Goal: Task Accomplishment & Management: Manage account settings

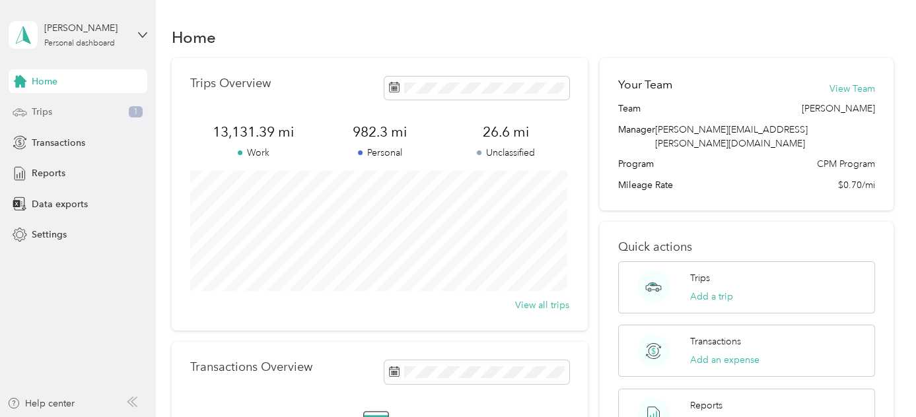
click at [85, 111] on div "Trips 1" at bounding box center [78, 112] width 139 height 24
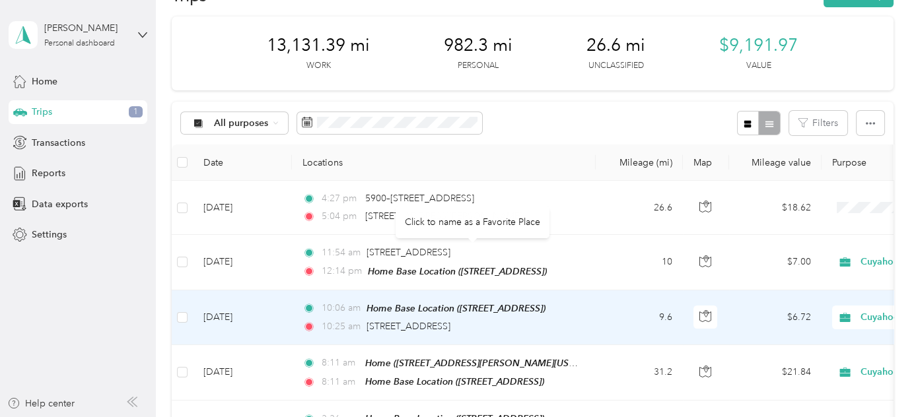
scroll to position [59, 0]
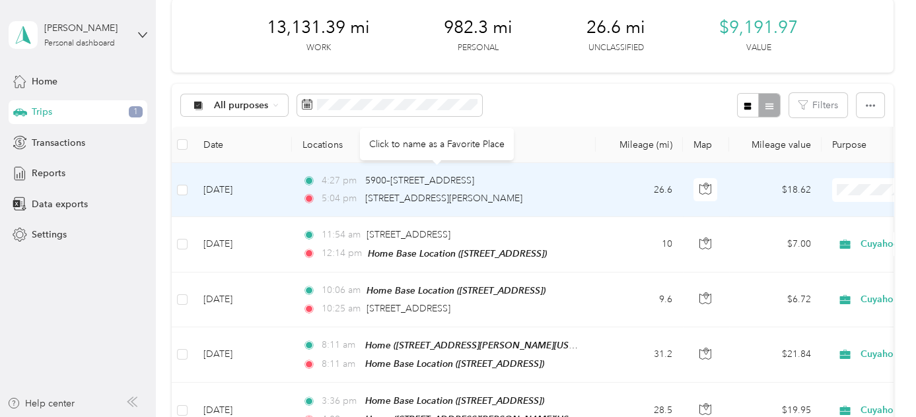
click at [589, 180] on td "4:27 pm 5900–[STREET_ADDRESS] 5:04 pm [STREET_ADDRESS][PERSON_NAME]" at bounding box center [444, 190] width 304 height 54
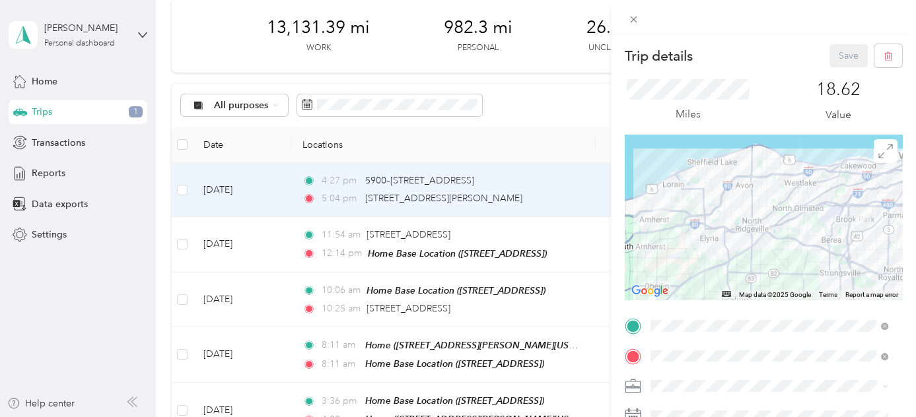
click at [711, 184] on span "[STREET_ADDRESS]" at bounding box center [717, 184] width 84 height 11
click at [706, 202] on div "Home [STREET_ADDRESS][PERSON_NAME][US_STATE]" at bounding box center [777, 203] width 205 height 28
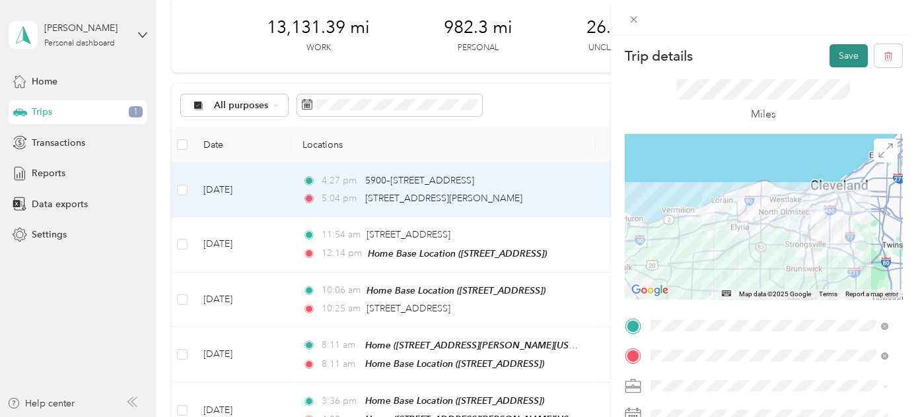
click at [842, 51] on button "Save" at bounding box center [848, 55] width 38 height 23
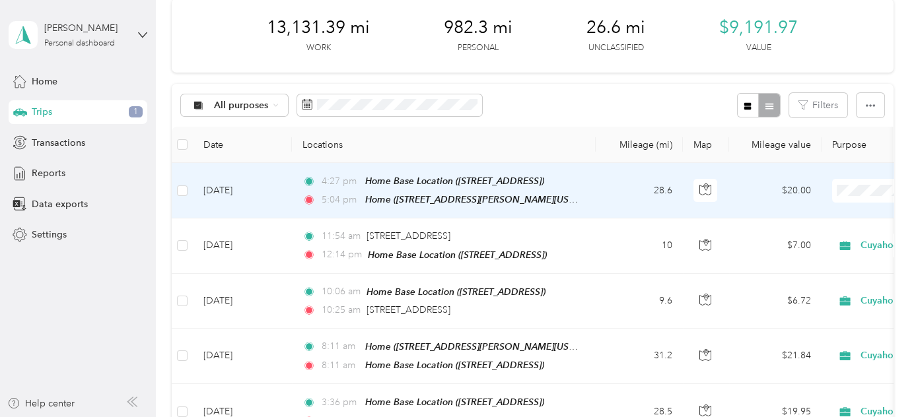
click at [827, 211] on span "Cuyahoga DD" at bounding box center [845, 214] width 122 height 14
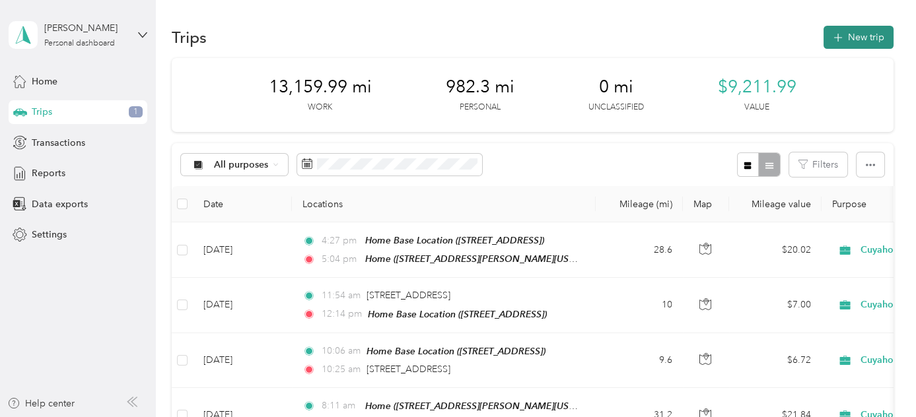
click at [860, 38] on button "New trip" at bounding box center [858, 37] width 70 height 23
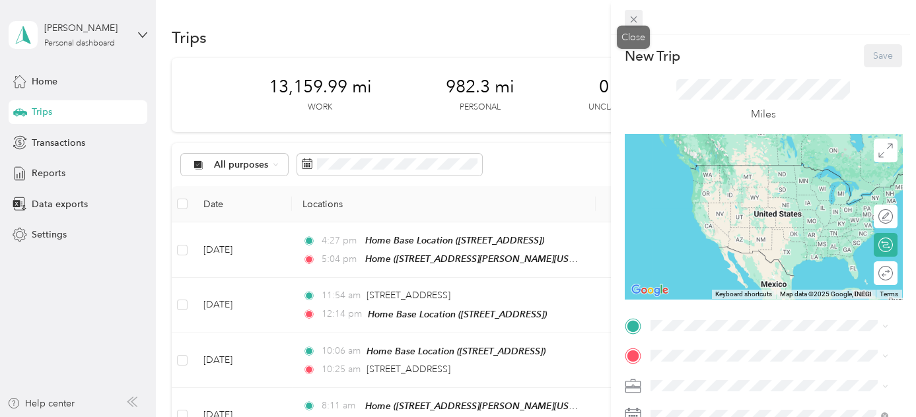
click at [632, 20] on icon at bounding box center [633, 19] width 11 height 11
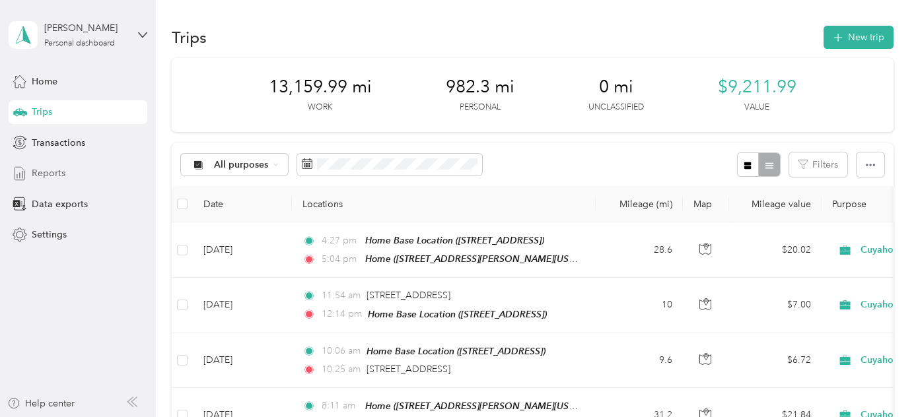
click at [35, 178] on span "Reports" at bounding box center [49, 173] width 34 height 14
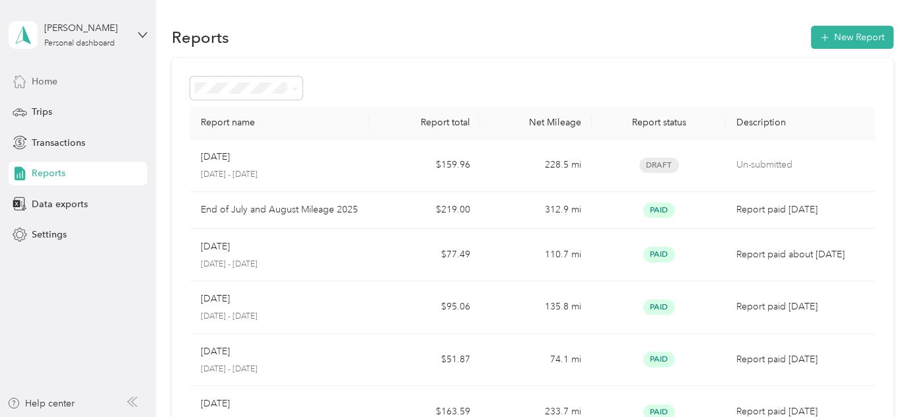
click at [44, 77] on span "Home" at bounding box center [45, 82] width 26 height 14
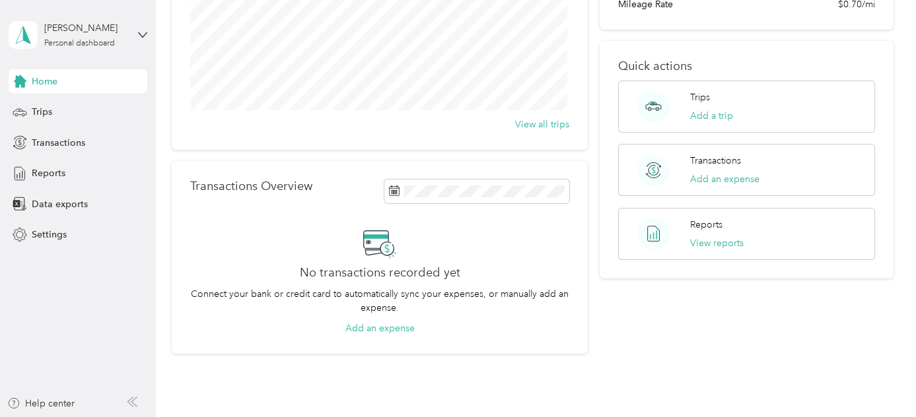
scroll to position [254, 0]
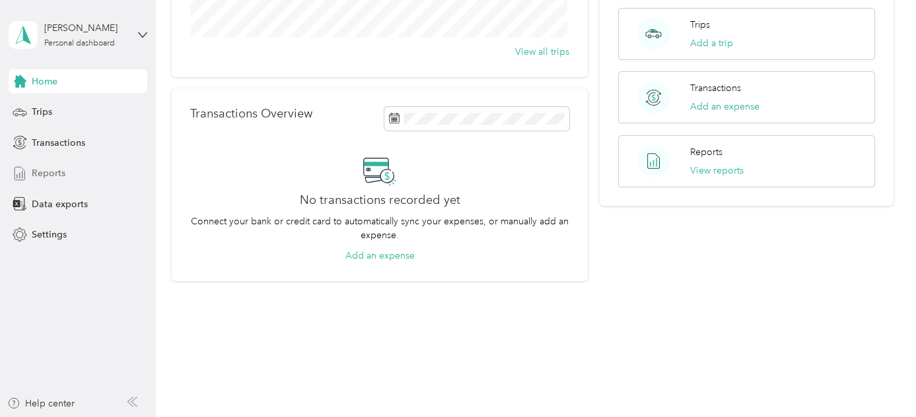
click at [54, 169] on span "Reports" at bounding box center [49, 173] width 34 height 14
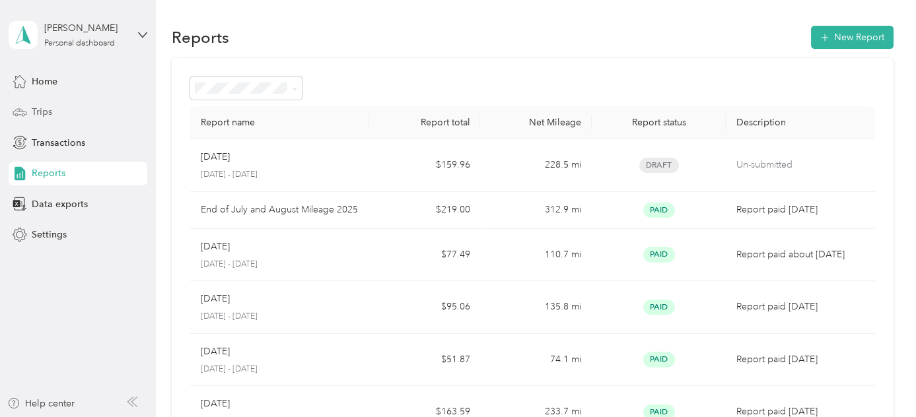
click at [50, 111] on span "Trips" at bounding box center [42, 112] width 20 height 14
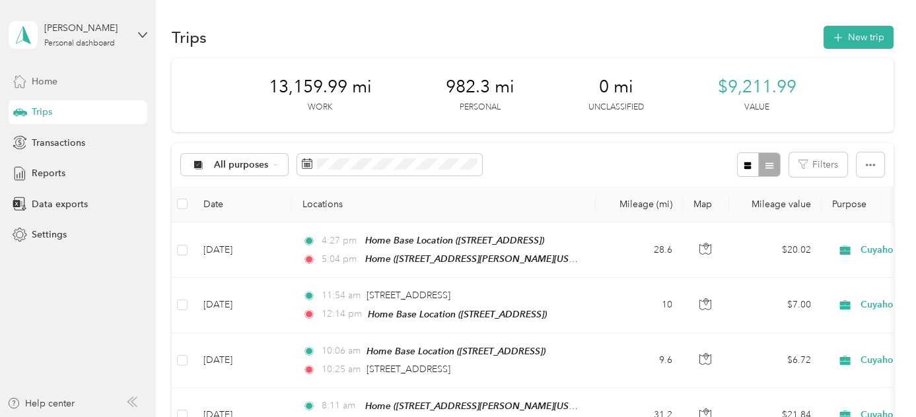
click at [39, 83] on span "Home" at bounding box center [45, 82] width 26 height 14
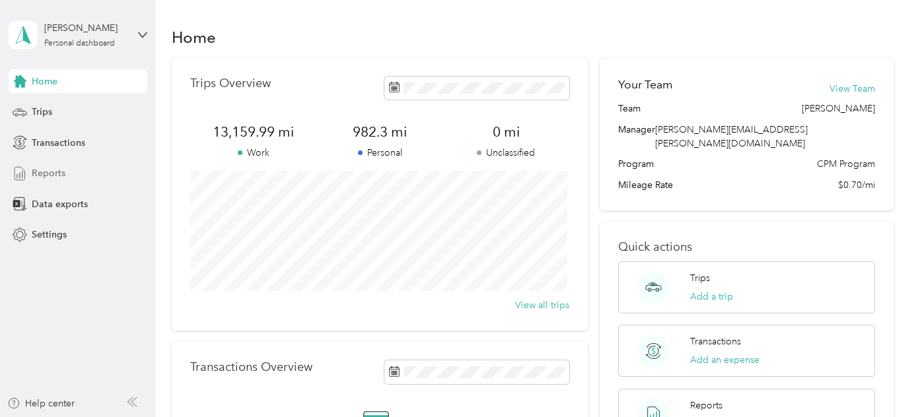
click at [45, 170] on span "Reports" at bounding box center [49, 173] width 34 height 14
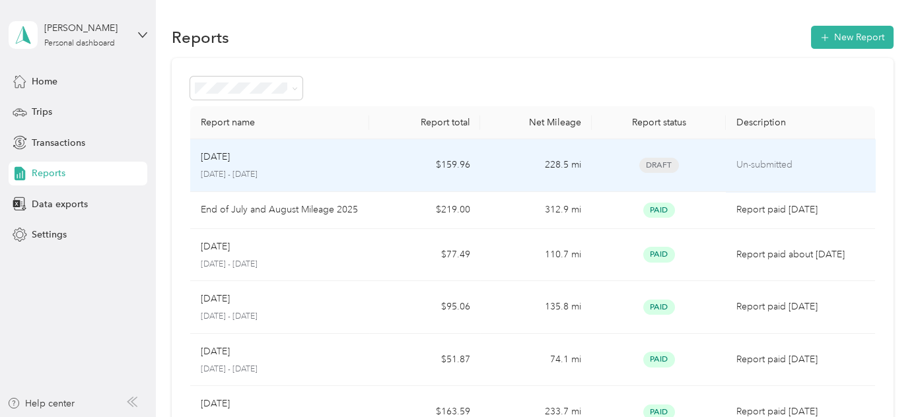
click at [833, 163] on p "Un-submitted" at bounding box center [799, 165] width 127 height 15
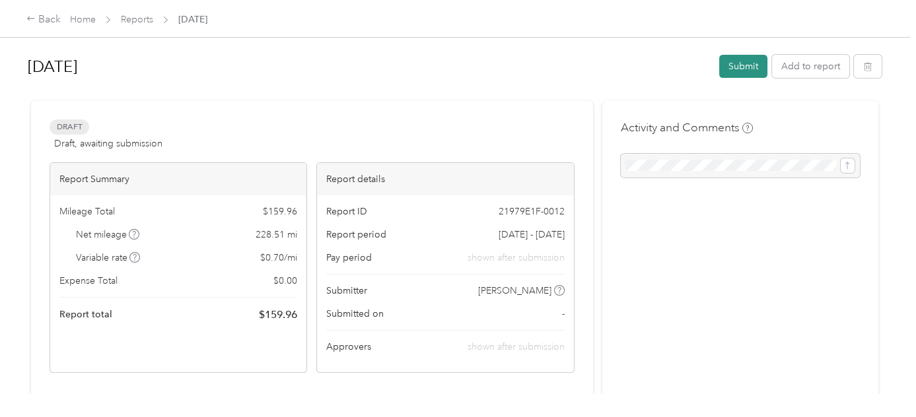
click at [740, 63] on button "Submit" at bounding box center [743, 66] width 48 height 23
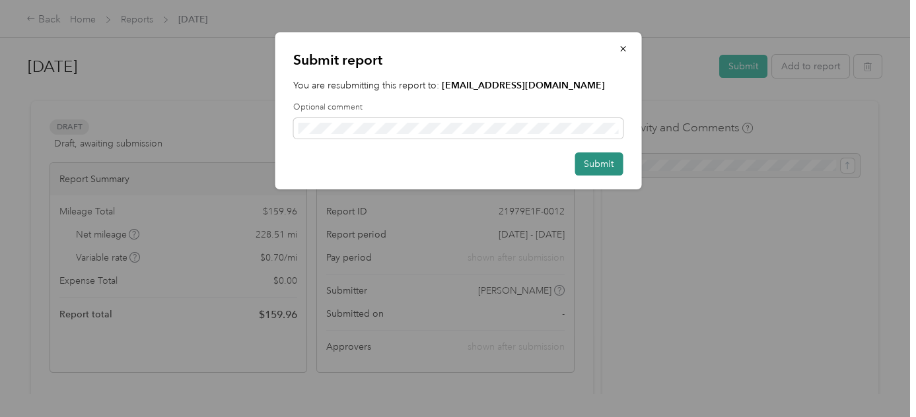
click at [598, 165] on button "Submit" at bounding box center [598, 164] width 48 height 23
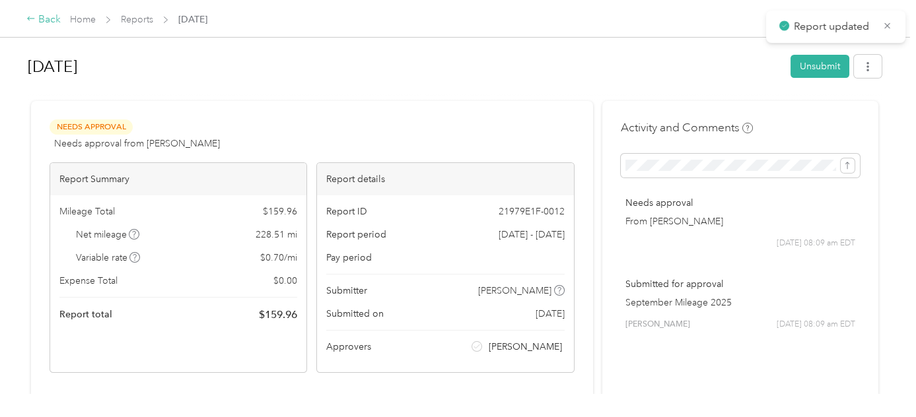
click at [46, 17] on div "Back" at bounding box center [43, 20] width 34 height 16
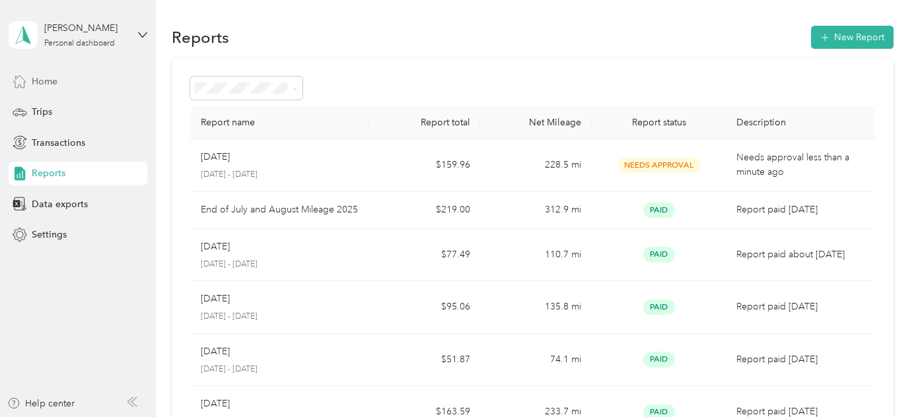
click at [42, 81] on span "Home" at bounding box center [45, 82] width 26 height 14
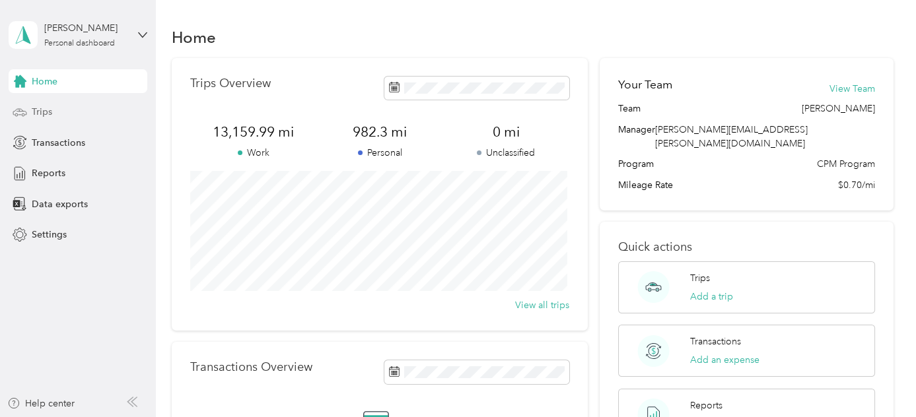
click at [43, 109] on span "Trips" at bounding box center [42, 112] width 20 height 14
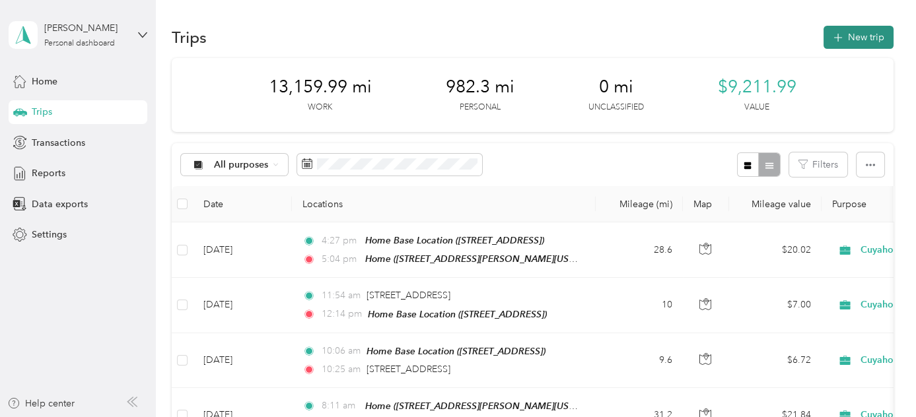
click at [857, 35] on button "New trip" at bounding box center [858, 37] width 70 height 23
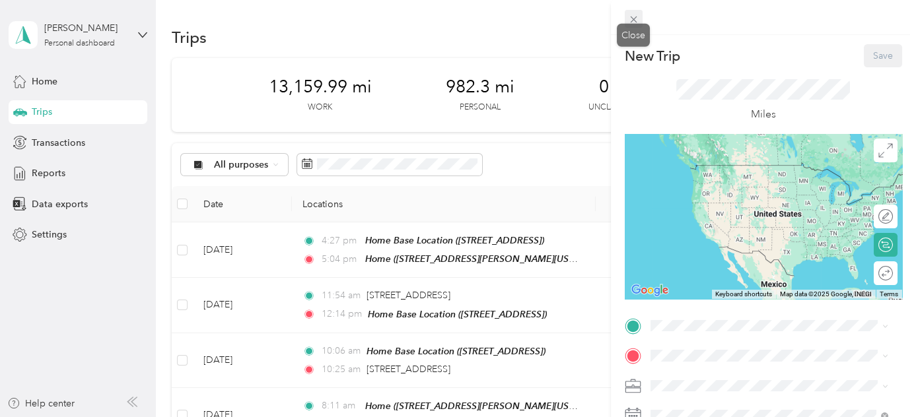
click at [631, 18] on icon at bounding box center [633, 19] width 11 height 11
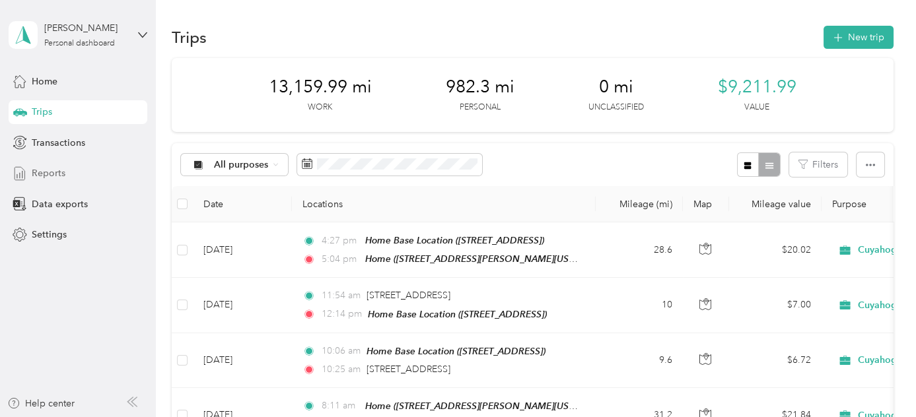
click at [52, 179] on span "Reports" at bounding box center [49, 173] width 34 height 14
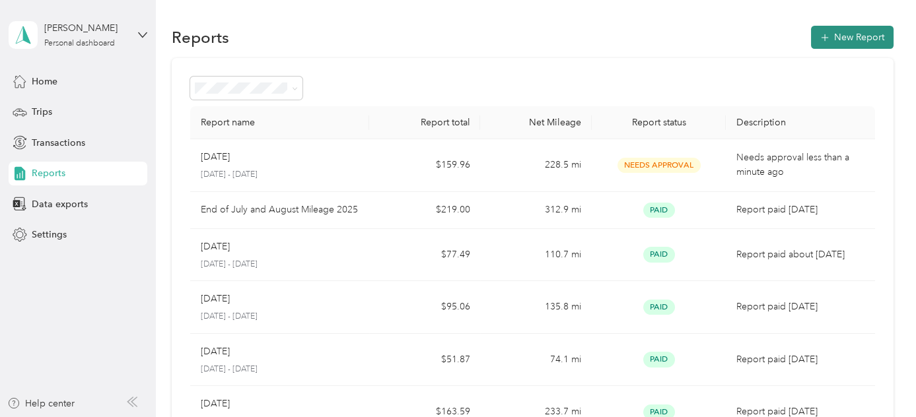
drag, startPoint x: 868, startPoint y: 34, endPoint x: 859, endPoint y: 34, distance: 9.3
click at [868, 34] on button "New Report" at bounding box center [852, 37] width 83 height 23
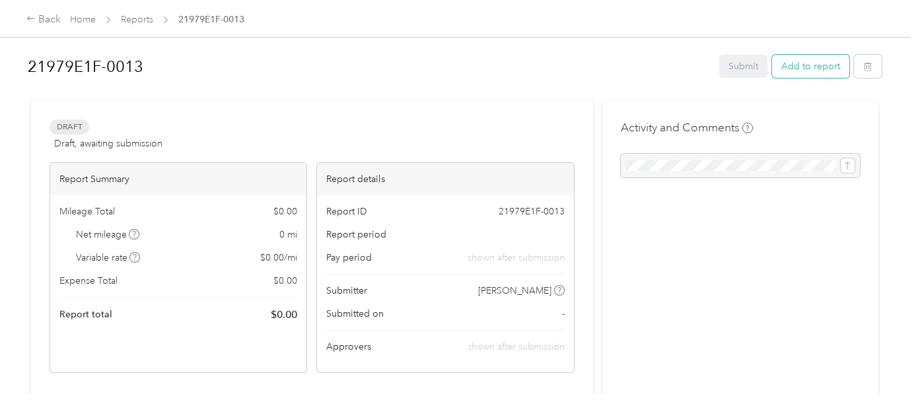
click at [801, 67] on button "Add to report" at bounding box center [810, 66] width 77 height 23
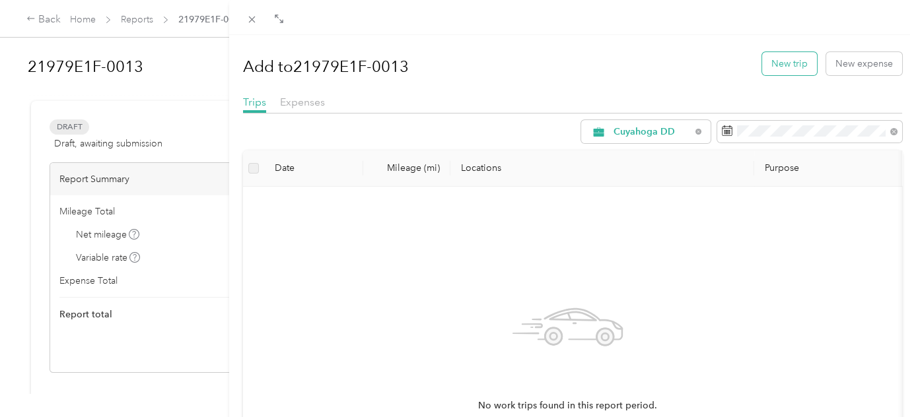
click at [788, 61] on button "New trip" at bounding box center [789, 63] width 55 height 23
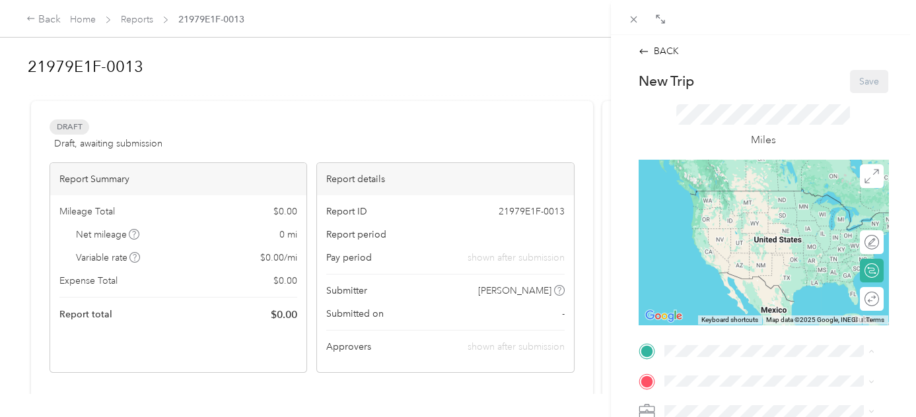
click at [732, 316] on span "[STREET_ADDRESS][PERSON_NAME][US_STATE]" at bounding box center [767, 305] width 157 height 25
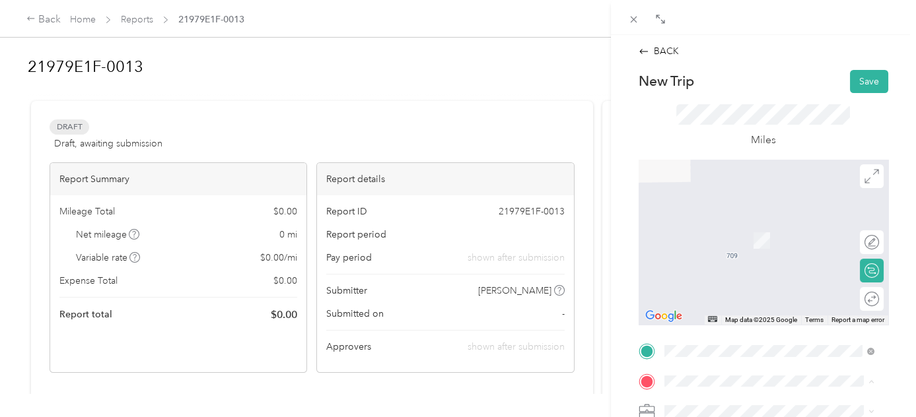
click at [724, 287] on span "[STREET_ADDRESS]" at bounding box center [731, 286] width 84 height 11
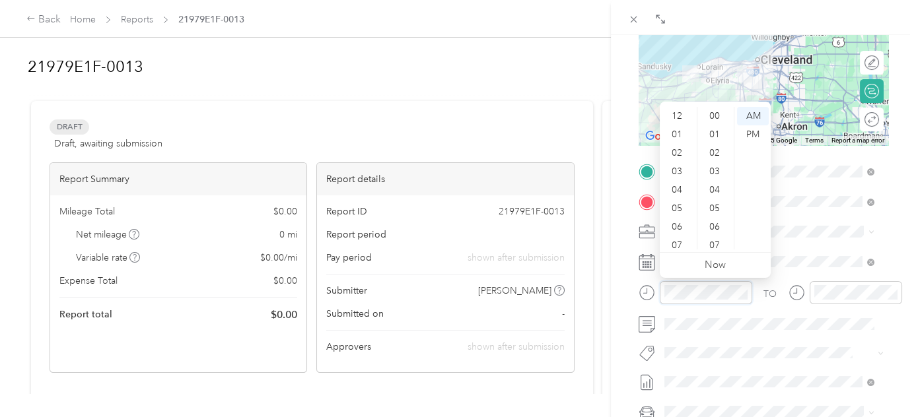
scroll to position [79, 0]
click at [681, 146] on div "06" at bounding box center [678, 148] width 32 height 18
drag, startPoint x: 722, startPoint y: 184, endPoint x: 724, endPoint y: 195, distance: 10.7
click at [722, 184] on div "55" at bounding box center [716, 186] width 32 height 18
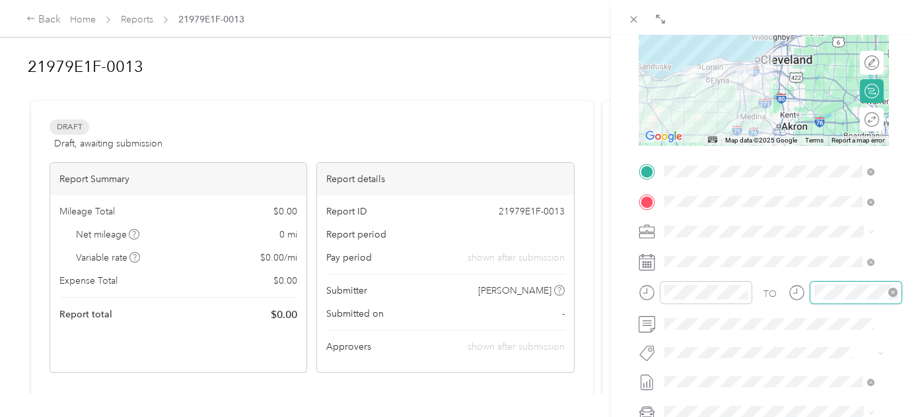
scroll to position [79, 0]
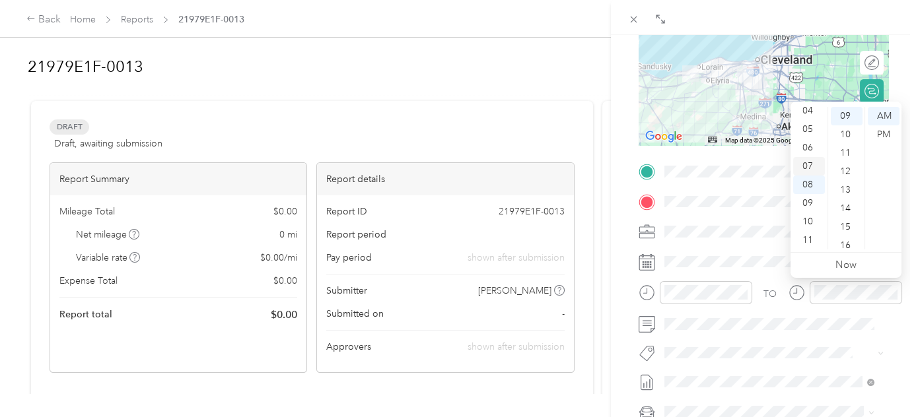
click at [808, 168] on div "07" at bounding box center [809, 166] width 32 height 18
click at [850, 207] on div "40" at bounding box center [847, 209] width 32 height 18
click at [556, 117] on div "BACK New Trip Save This trip cannot be edited because it is either under review…" at bounding box center [458, 208] width 916 height 417
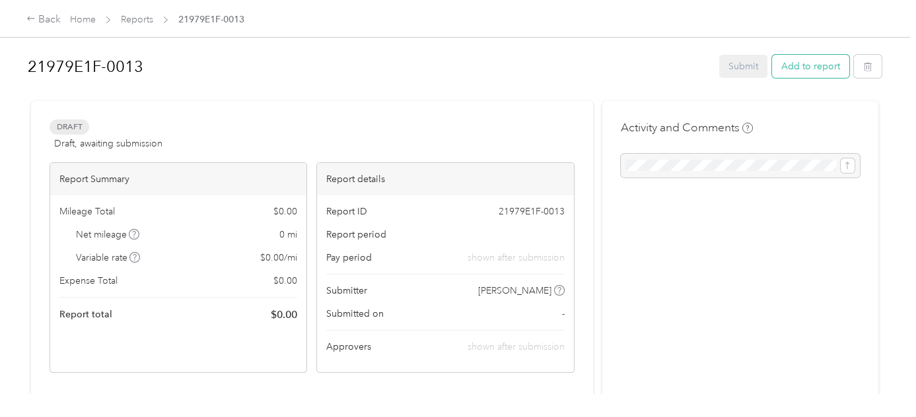
click at [787, 70] on button "Add to report" at bounding box center [810, 66] width 77 height 23
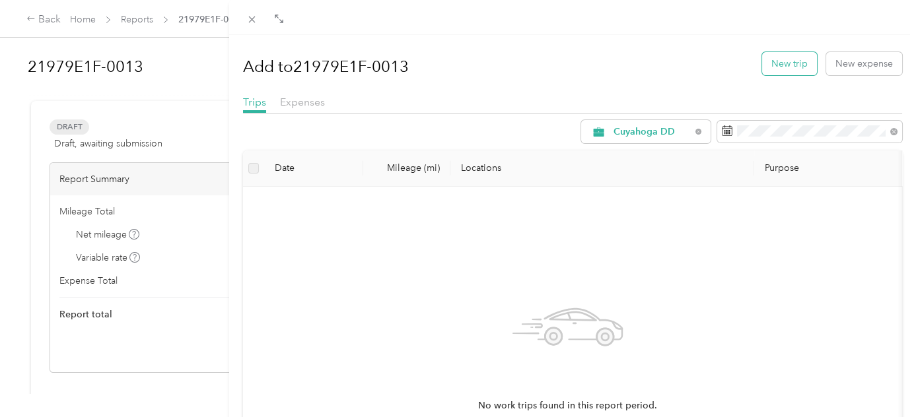
click at [772, 63] on button "New trip" at bounding box center [789, 63] width 55 height 23
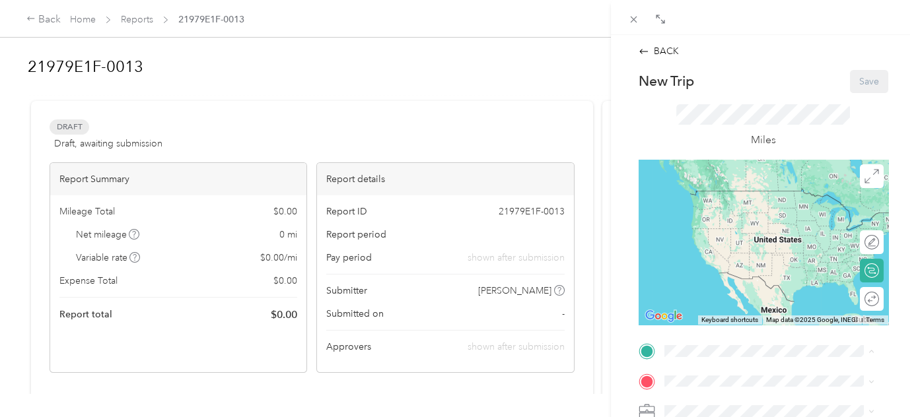
click at [720, 309] on span "[STREET_ADDRESS][PERSON_NAME][US_STATE]" at bounding box center [767, 305] width 157 height 25
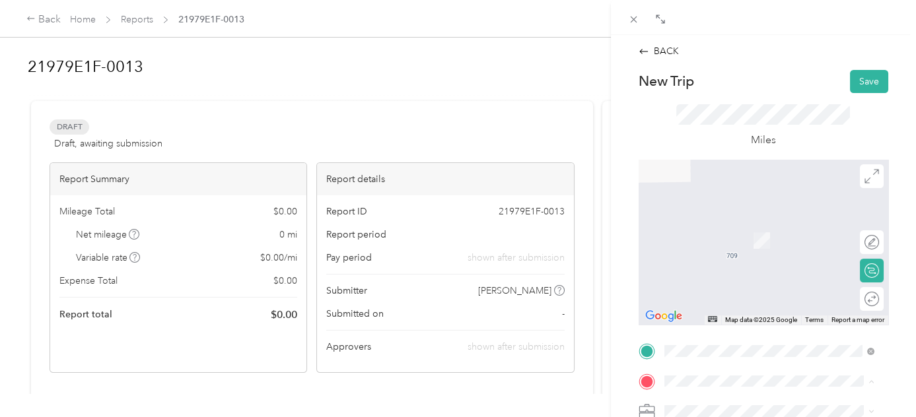
click at [711, 283] on span "[STREET_ADDRESS]" at bounding box center [731, 286] width 84 height 11
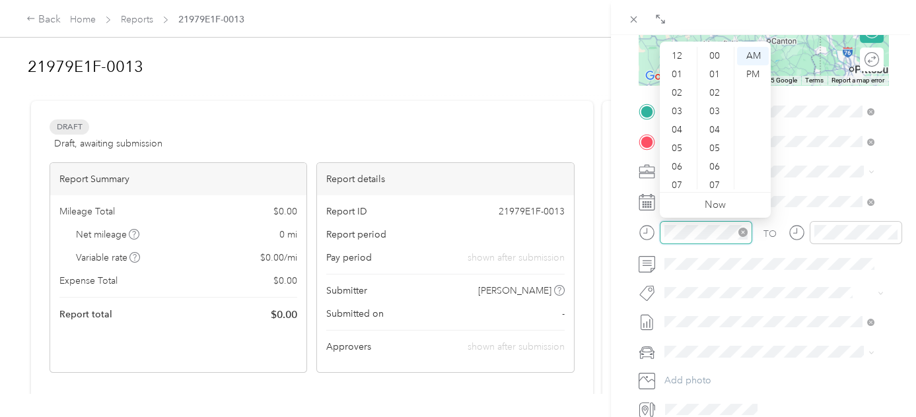
scroll to position [79, 0]
click at [677, 84] on div "06" at bounding box center [678, 88] width 32 height 18
click at [713, 108] on div "55" at bounding box center [716, 108] width 32 height 18
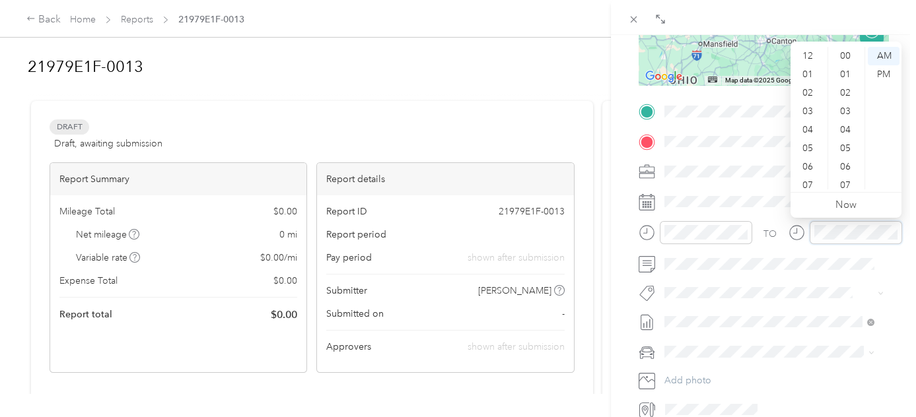
scroll to position [79, 0]
click at [804, 107] on div "07" at bounding box center [809, 106] width 32 height 18
click at [843, 71] on div "40" at bounding box center [847, 70] width 32 height 18
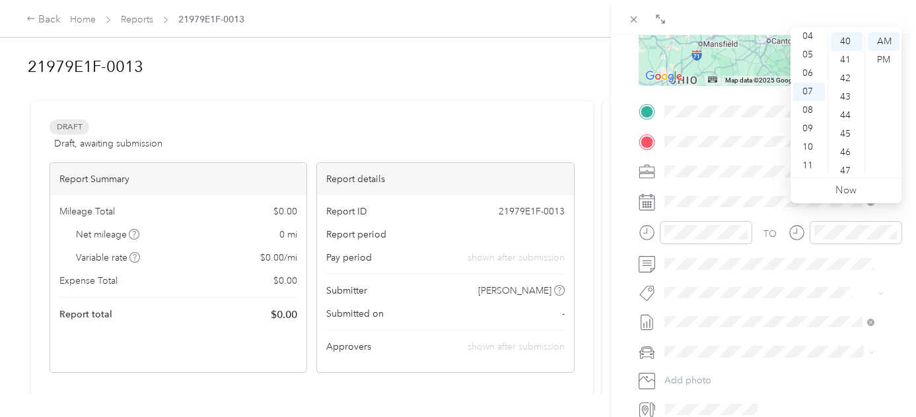
scroll to position [300, 0]
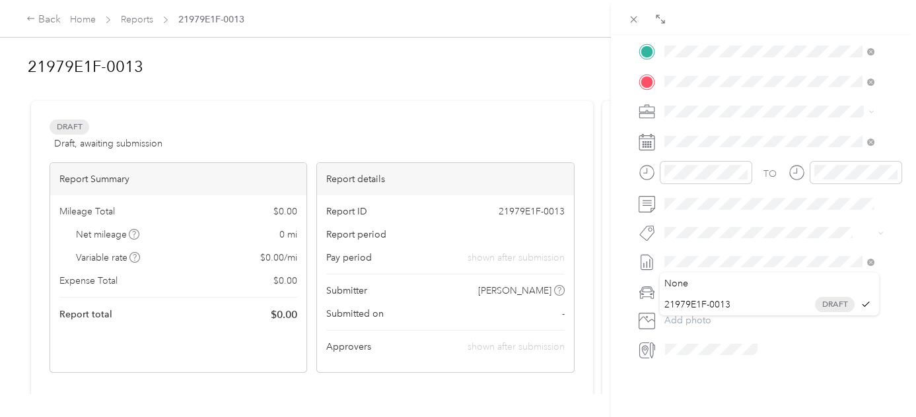
click at [658, 265] on div at bounding box center [763, 262] width 250 height 21
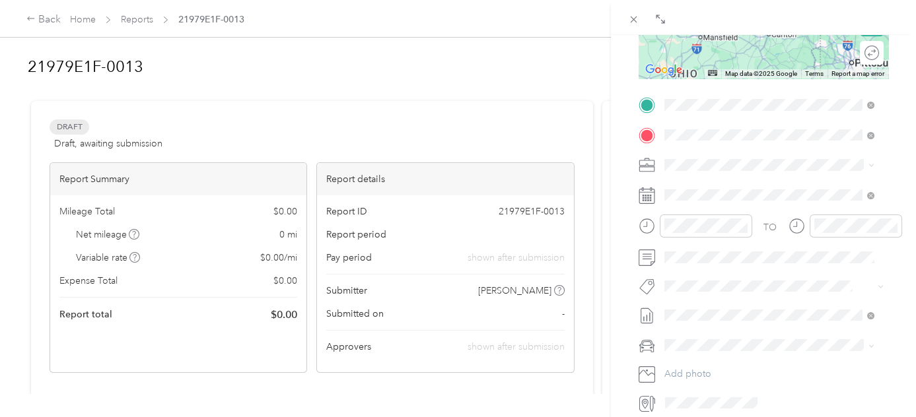
scroll to position [0, 0]
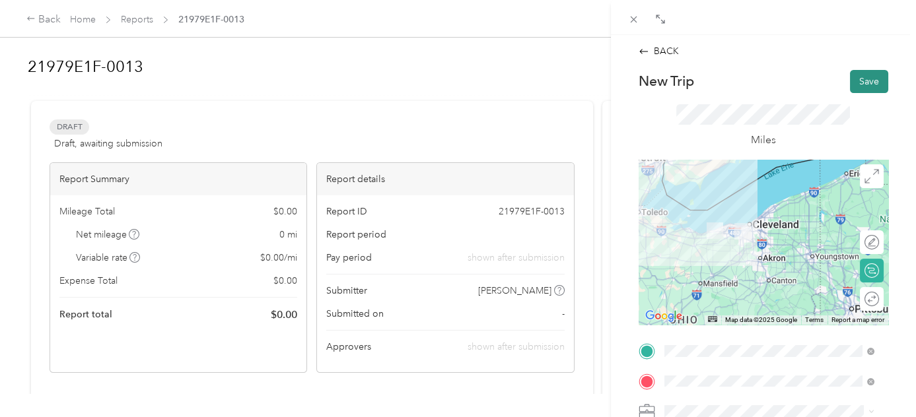
click at [860, 84] on button "Save" at bounding box center [869, 81] width 38 height 23
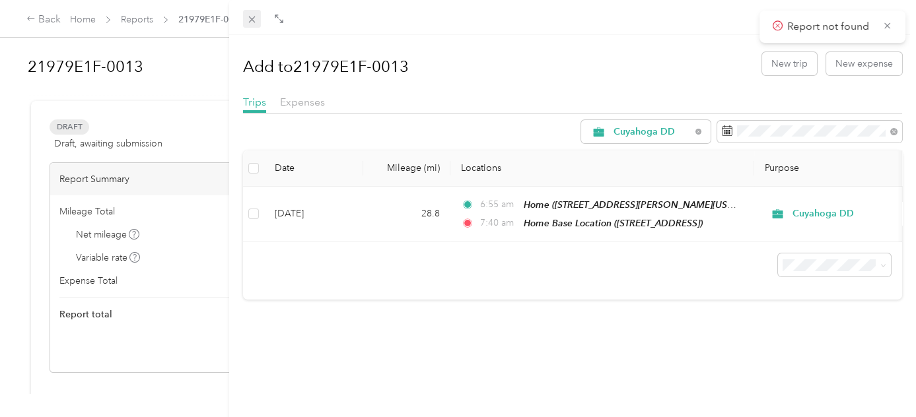
click at [246, 23] on icon at bounding box center [251, 19] width 11 height 11
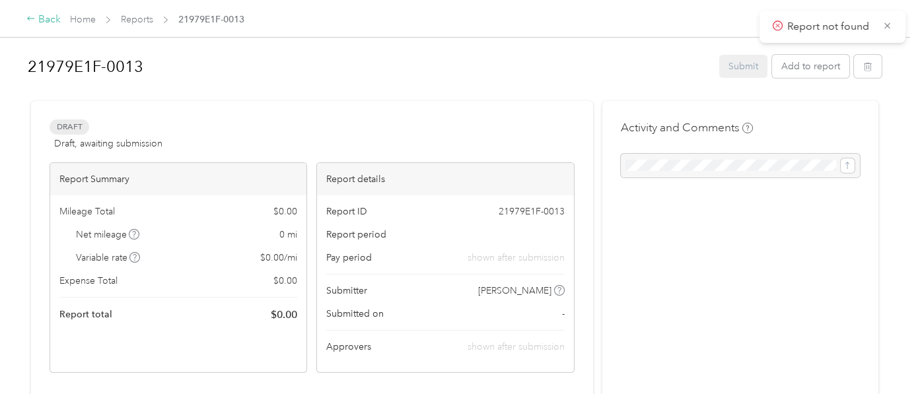
click at [44, 22] on div "Back" at bounding box center [43, 20] width 34 height 16
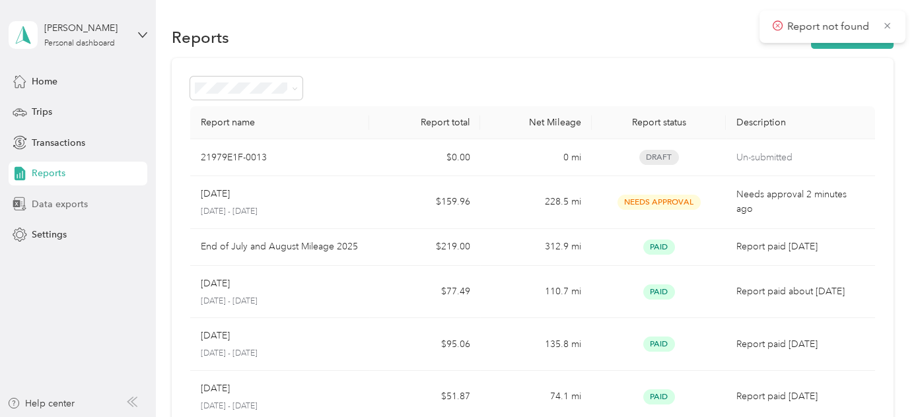
click at [61, 196] on div "Data exports" at bounding box center [78, 204] width 139 height 24
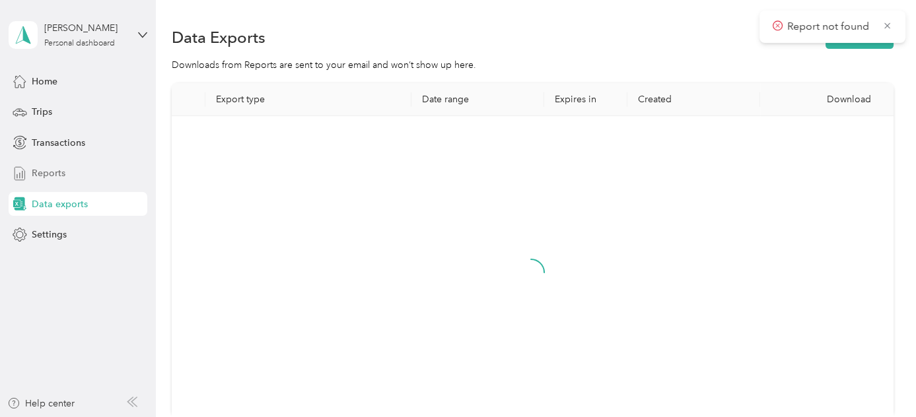
click at [50, 166] on span "Reports" at bounding box center [49, 173] width 34 height 14
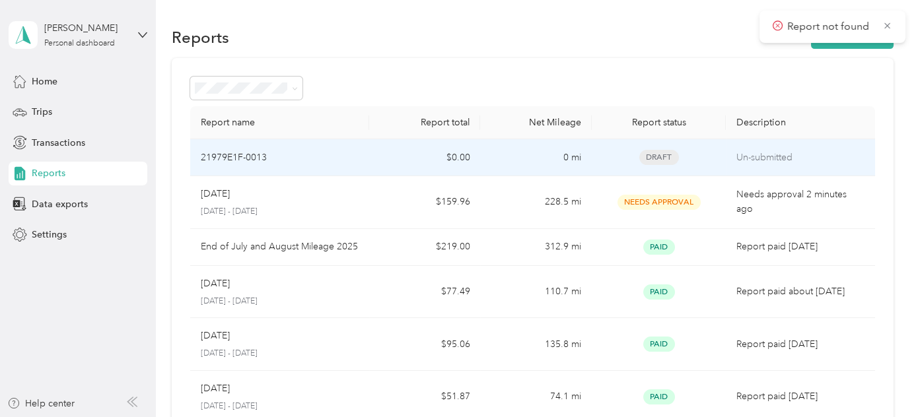
click at [326, 159] on div "21979E1F-0013" at bounding box center [279, 158] width 157 height 15
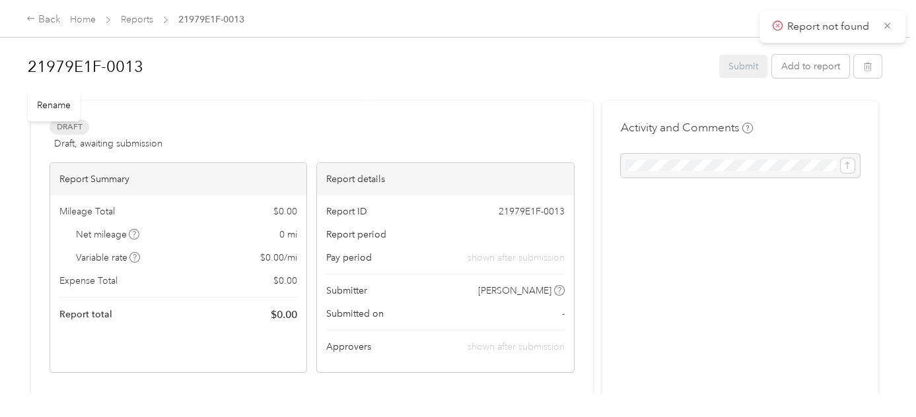
click at [52, 100] on div "Rename" at bounding box center [54, 105] width 52 height 32
click at [53, 112] on div "Rename" at bounding box center [54, 105] width 52 height 32
click at [54, 107] on div "Rename" at bounding box center [54, 105] width 52 height 32
drag, startPoint x: 54, startPoint y: 107, endPoint x: 59, endPoint y: 102, distance: 7.0
click at [54, 107] on div "Rename" at bounding box center [54, 105] width 52 height 32
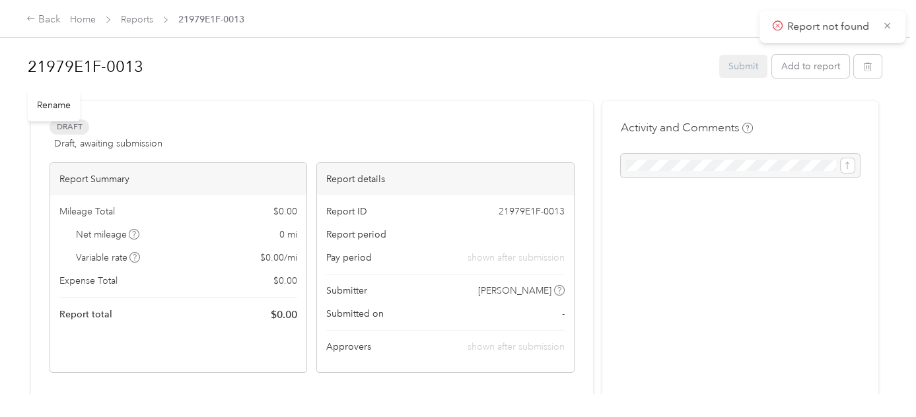
click at [85, 64] on h1 "21979E1F-0013" at bounding box center [369, 67] width 682 height 32
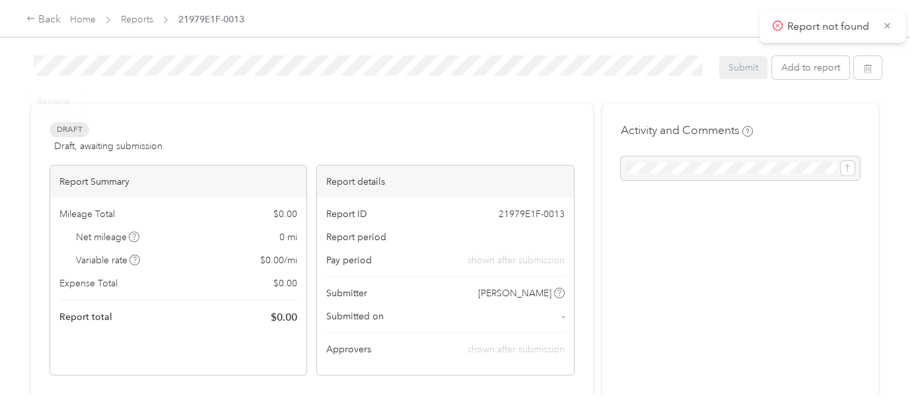
click at [293, 135] on div "Draft Draft, awaiting submission View activity & comments" at bounding box center [312, 138] width 525 height 32
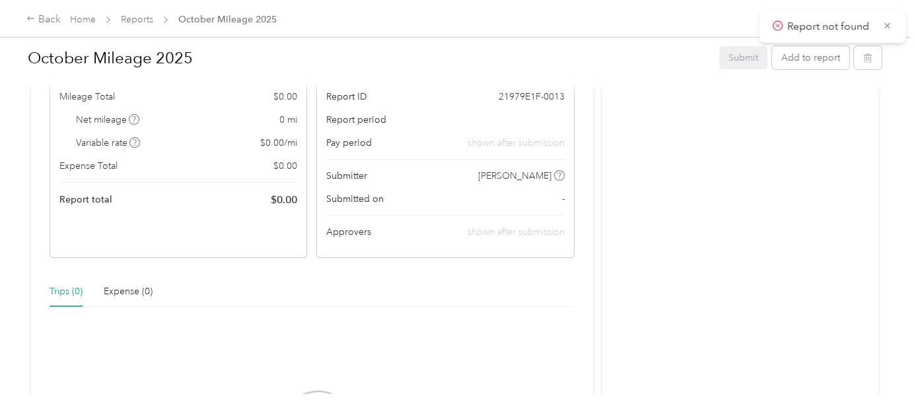
scroll to position [359, 0]
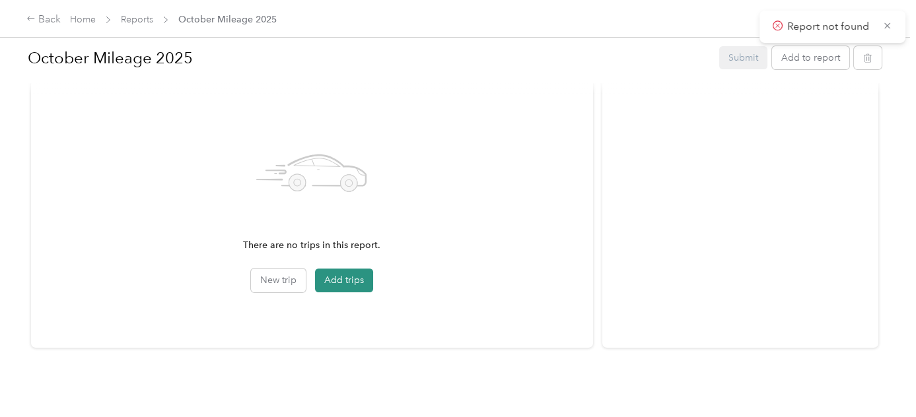
click at [339, 273] on button "Add trips" at bounding box center [344, 281] width 58 height 24
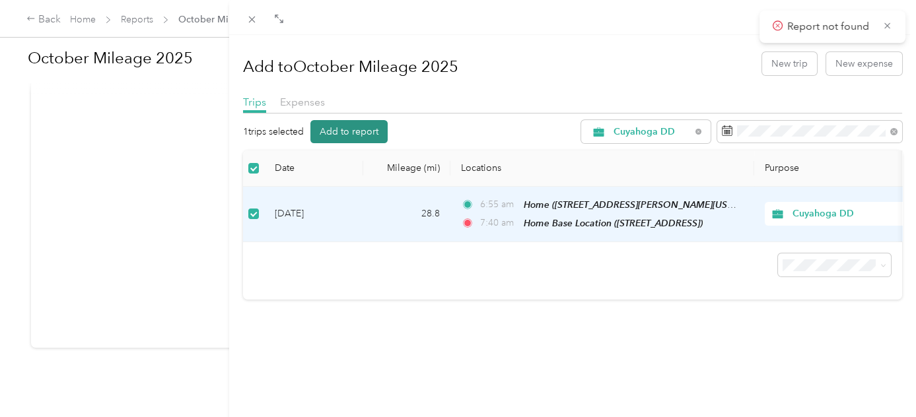
click at [334, 137] on button "Add to report" at bounding box center [348, 131] width 77 height 23
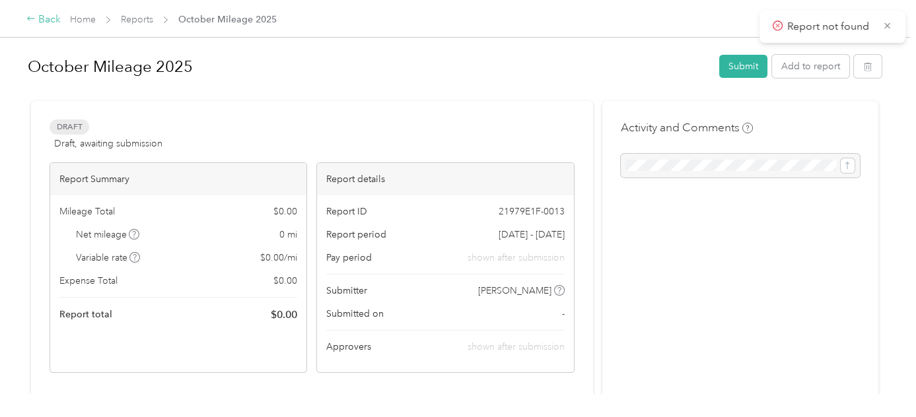
click at [46, 20] on div "Back" at bounding box center [43, 20] width 34 height 16
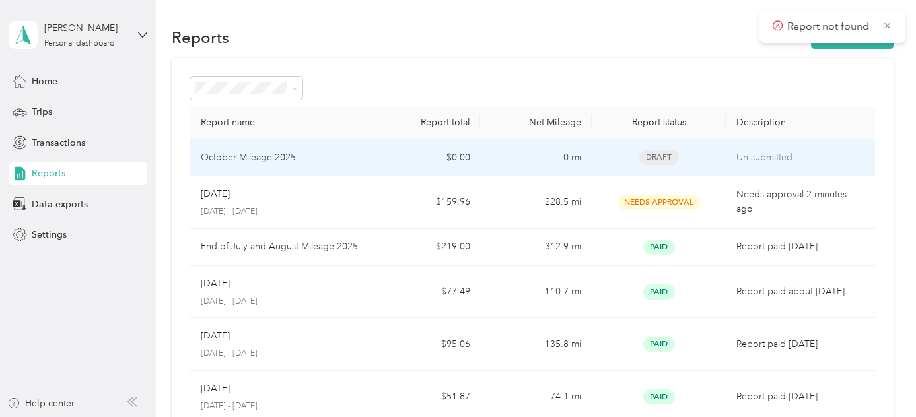
click at [357, 160] on td "October Mileage 2025" at bounding box center [279, 157] width 178 height 37
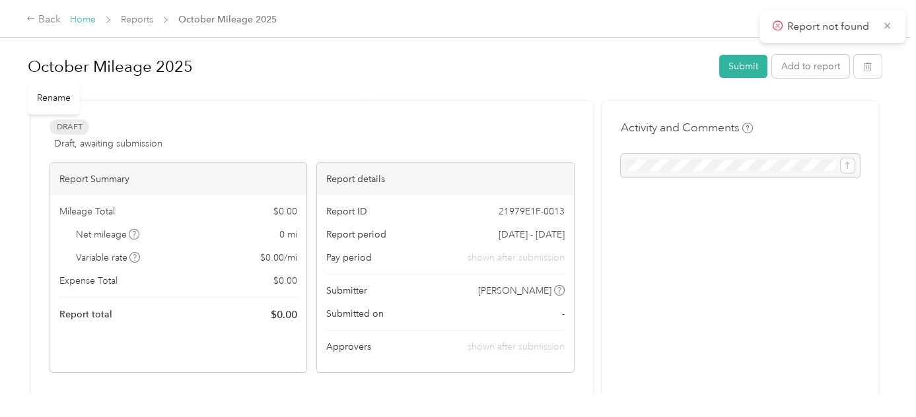
click at [83, 21] on link "Home" at bounding box center [83, 19] width 26 height 11
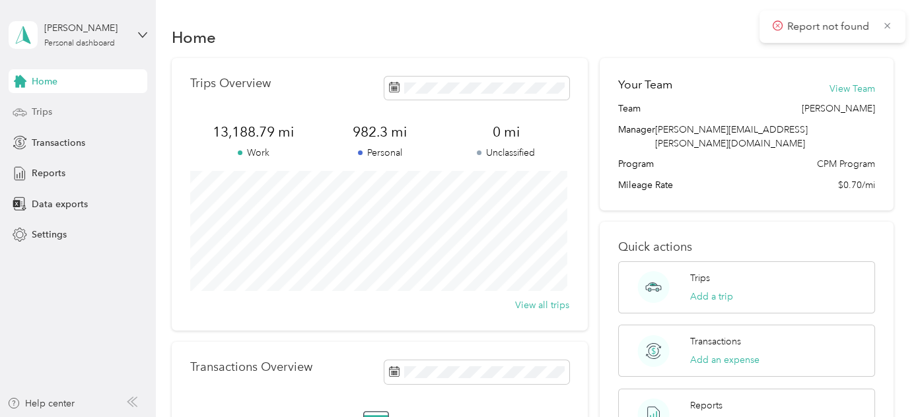
click at [34, 107] on span "Trips" at bounding box center [42, 112] width 20 height 14
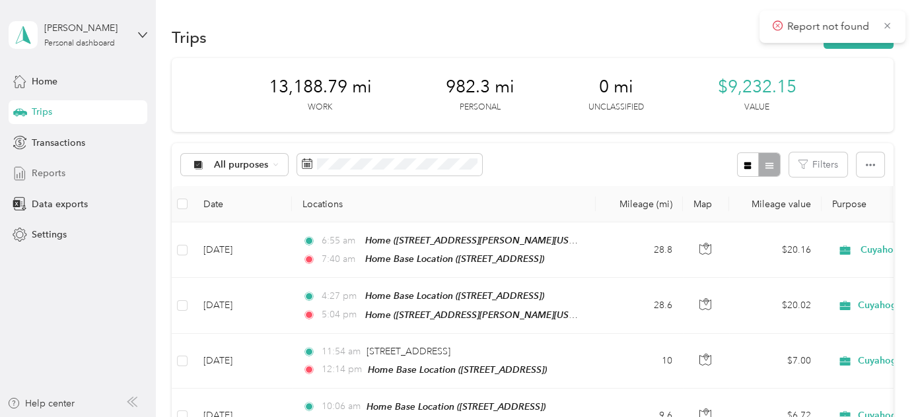
click at [51, 172] on span "Reports" at bounding box center [49, 173] width 34 height 14
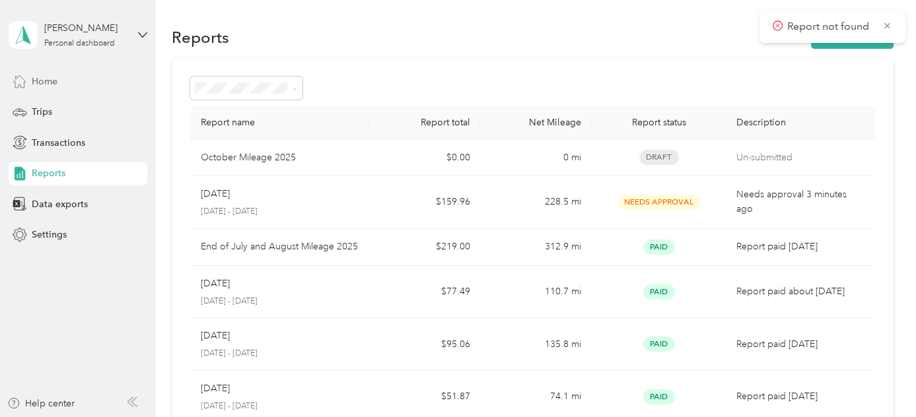
click at [38, 75] on span "Home" at bounding box center [45, 82] width 26 height 14
